Goal: Transaction & Acquisition: Book appointment/travel/reservation

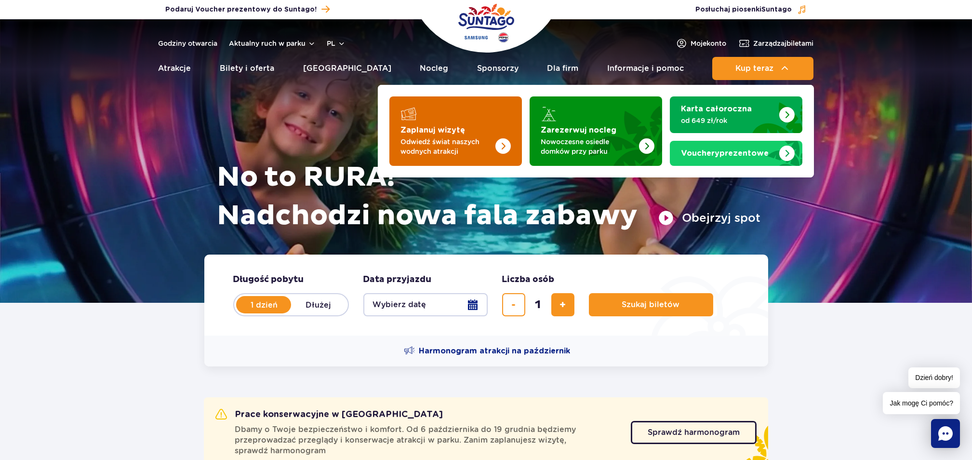
click at [447, 128] on strong "Zaplanuj wizytę" at bounding box center [433, 130] width 65 height 8
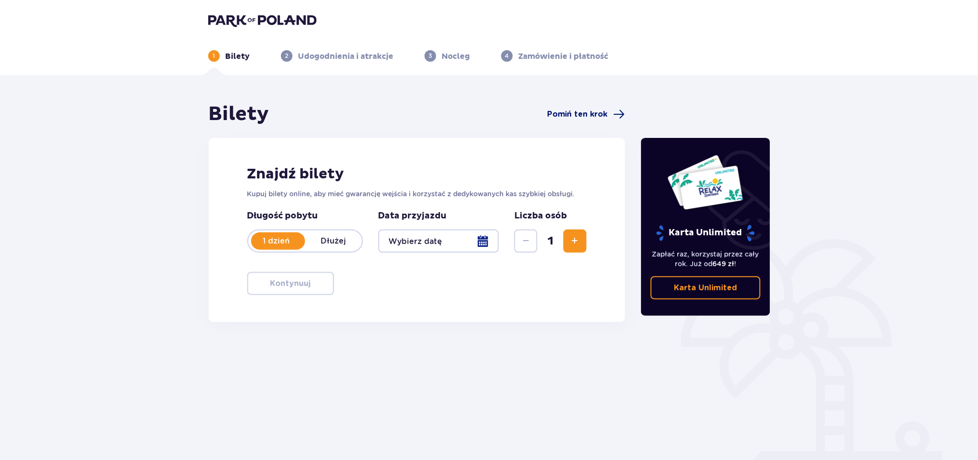
click at [574, 114] on span "Pomiń ten krok" at bounding box center [577, 114] width 61 height 11
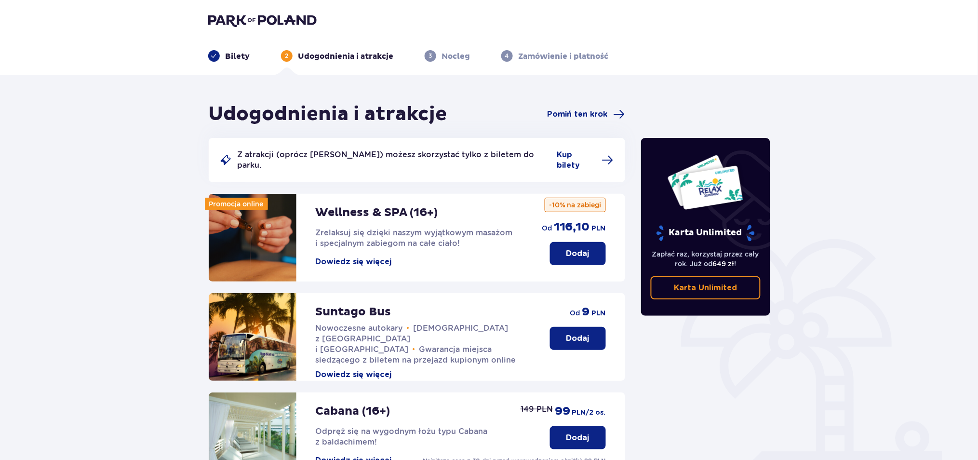
scroll to position [64, 0]
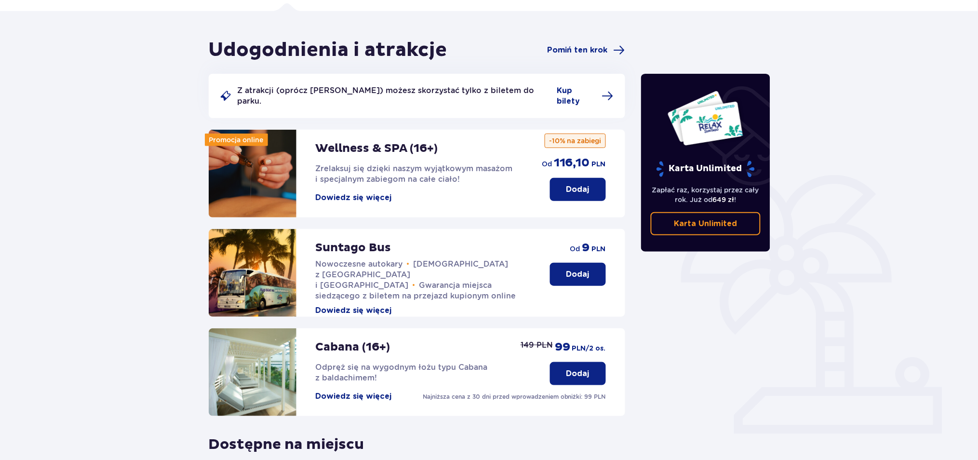
click at [382, 192] on button "Dowiedz się więcej" at bounding box center [354, 197] width 76 height 11
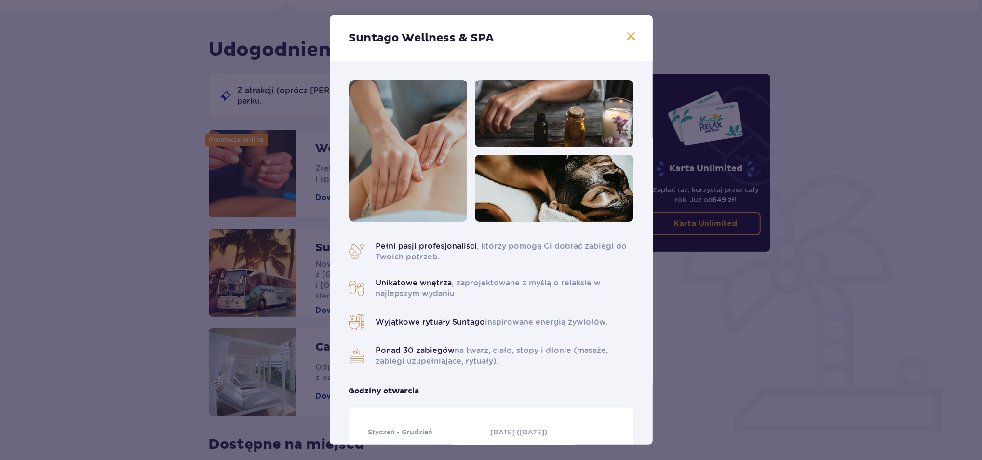
click at [632, 36] on span at bounding box center [632, 37] width 12 height 12
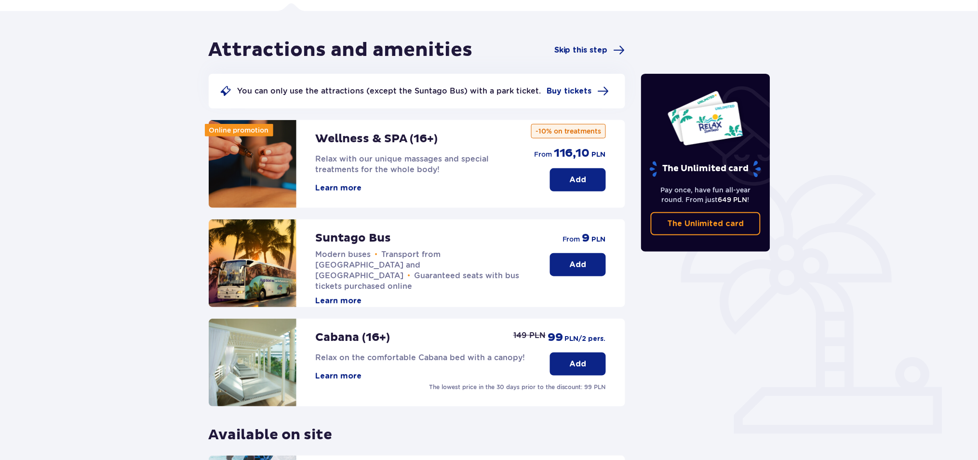
click at [580, 176] on p "Add" at bounding box center [578, 179] width 17 height 11
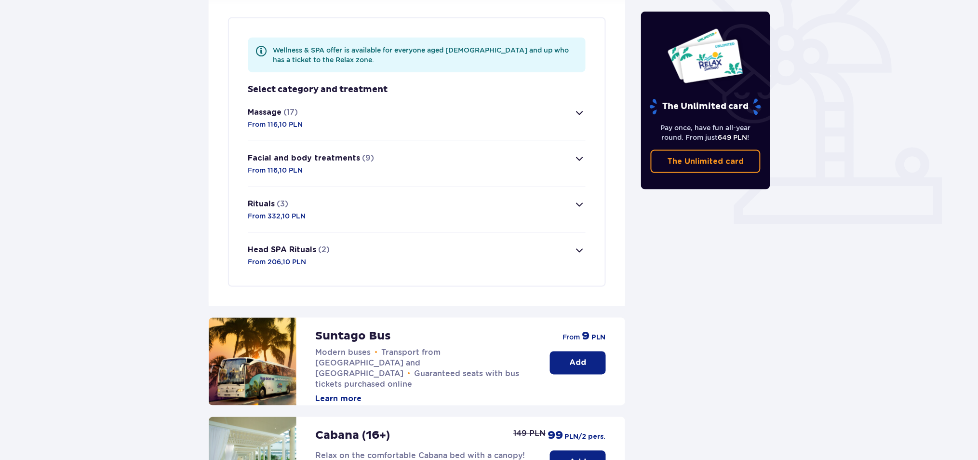
scroll to position [280, 0]
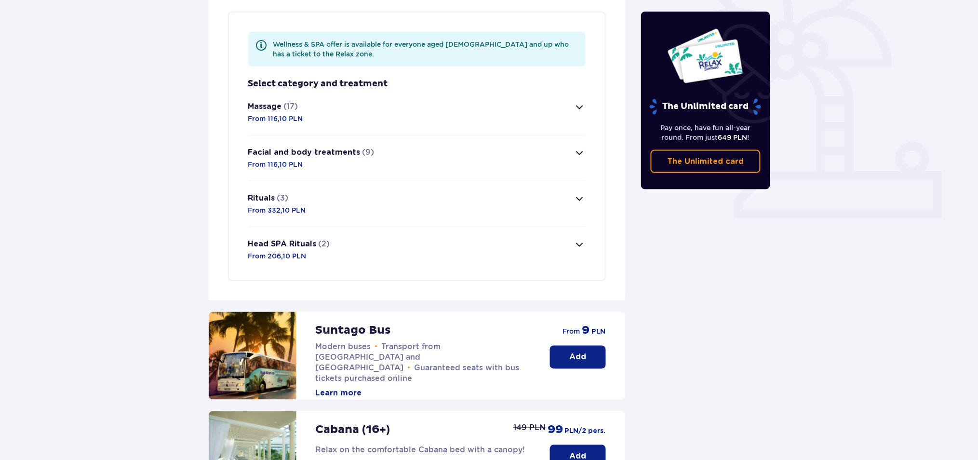
click at [579, 107] on span "button" at bounding box center [580, 107] width 12 height 12
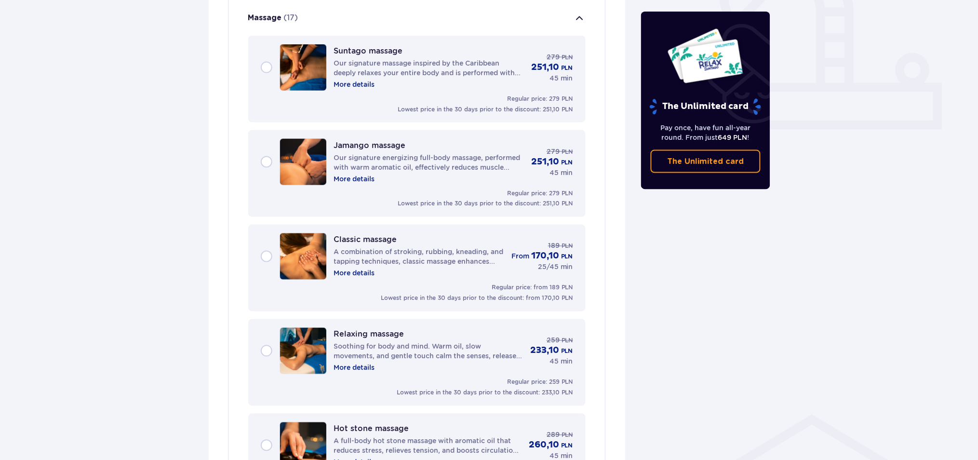
scroll to position [369, 0]
